Goal: Transaction & Acquisition: Purchase product/service

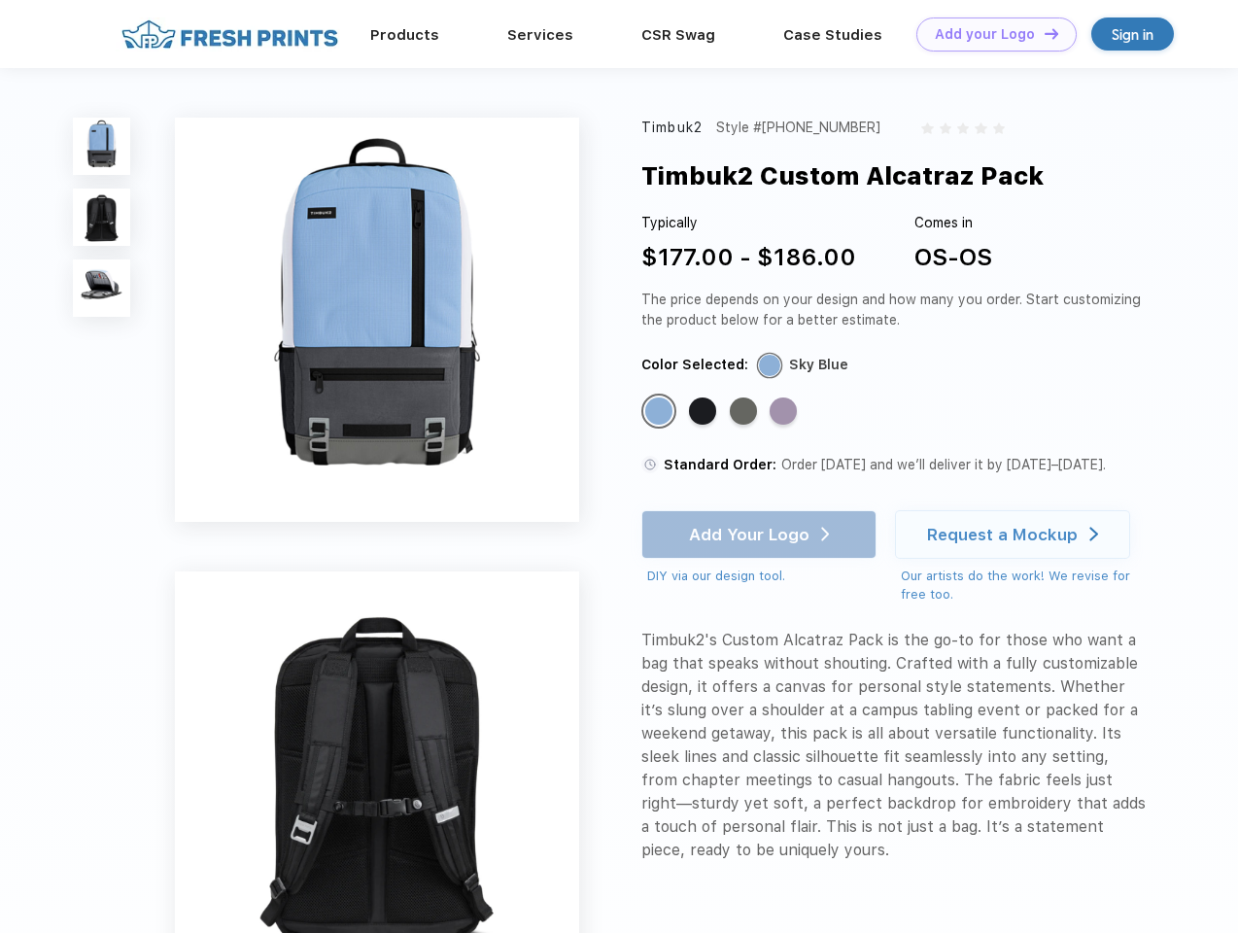
click at [989, 34] on link "Add your Logo Design Tool" at bounding box center [997, 34] width 160 height 34
click at [0, 0] on div "Design Tool" at bounding box center [0, 0] width 0 height 0
click at [1043, 33] on link "Add your Logo Design Tool" at bounding box center [997, 34] width 160 height 34
click at [102, 146] on img at bounding box center [101, 146] width 57 height 57
click at [102, 218] on img at bounding box center [101, 217] width 57 height 57
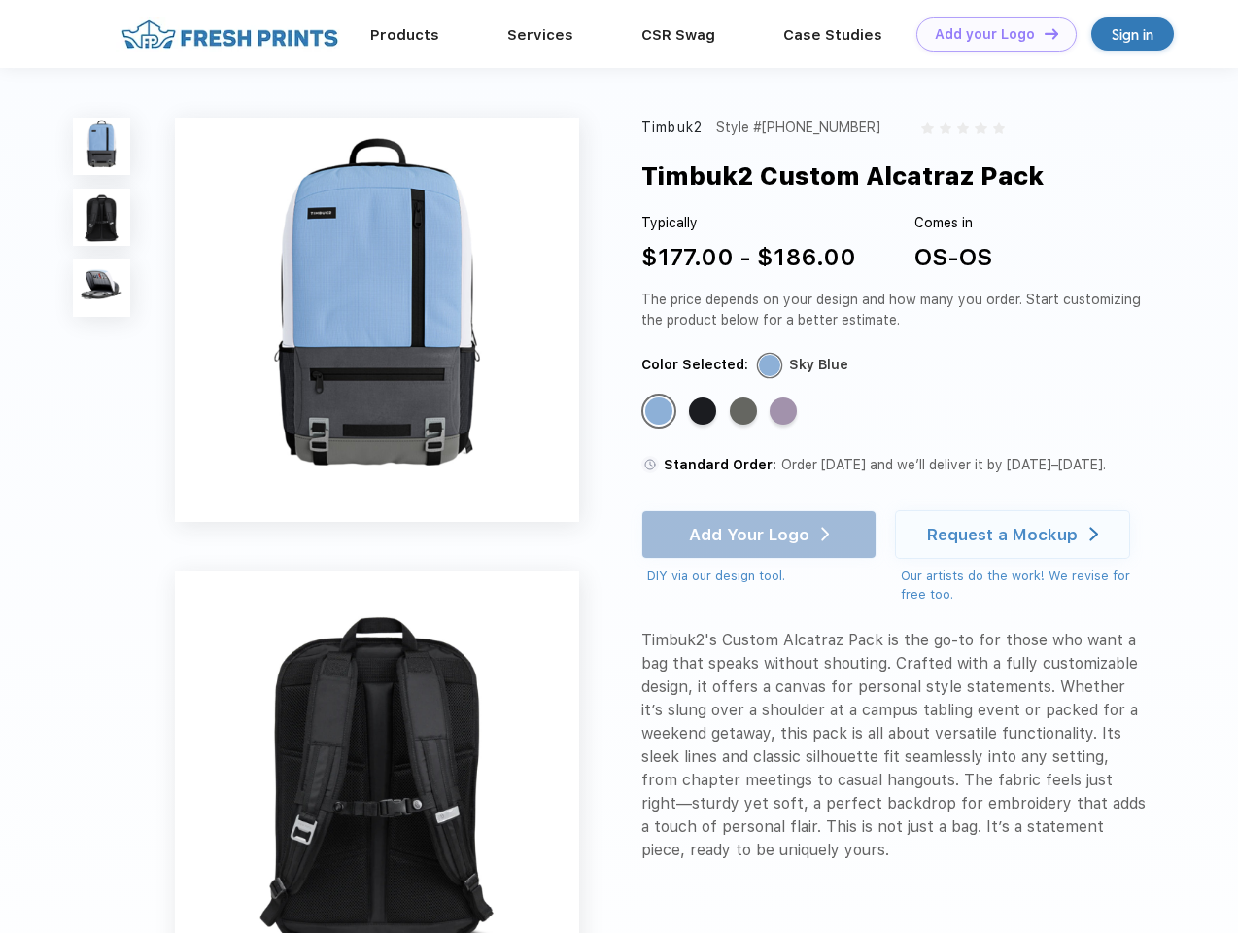
click at [102, 289] on img at bounding box center [101, 288] width 57 height 57
click at [661, 412] on div "Standard Color" at bounding box center [658, 411] width 27 height 27
click at [705, 412] on div "Standard Color" at bounding box center [702, 411] width 27 height 27
click at [745, 412] on div "Standard Color" at bounding box center [743, 411] width 27 height 27
click at [785, 412] on div "Standard Color" at bounding box center [783, 411] width 27 height 27
